Goal: Find specific page/section: Find specific page/section

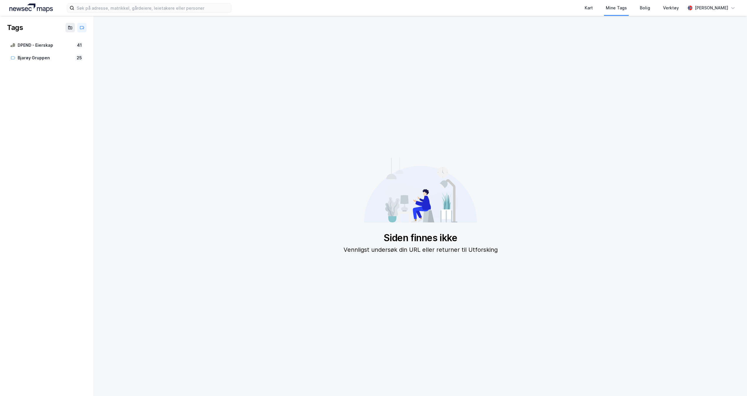
click at [39, 7] on img at bounding box center [30, 8] width 43 height 9
